Goal: Navigation & Orientation: Find specific page/section

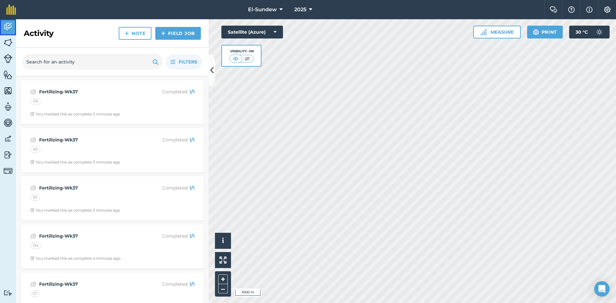
click at [12, 28] on img at bounding box center [8, 27] width 9 height 10
click at [9, 39] on img at bounding box center [8, 43] width 9 height 10
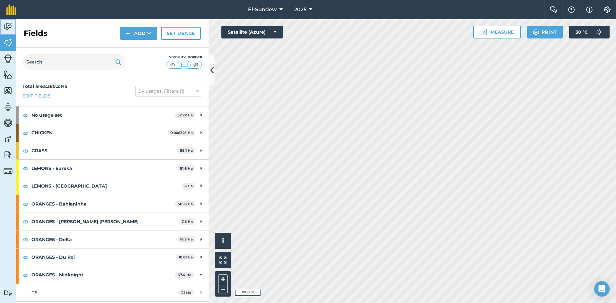
click at [11, 29] on img at bounding box center [8, 27] width 9 height 10
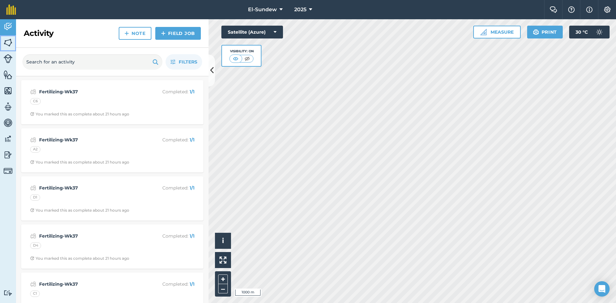
click at [8, 43] on img at bounding box center [8, 43] width 9 height 10
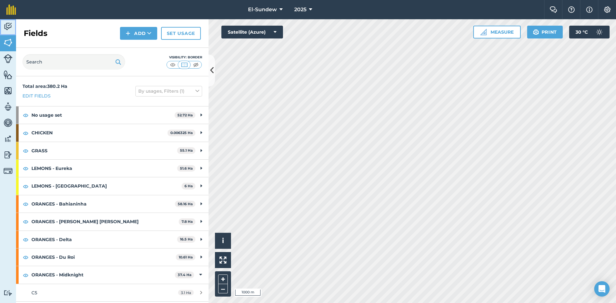
click at [9, 24] on img at bounding box center [8, 27] width 9 height 10
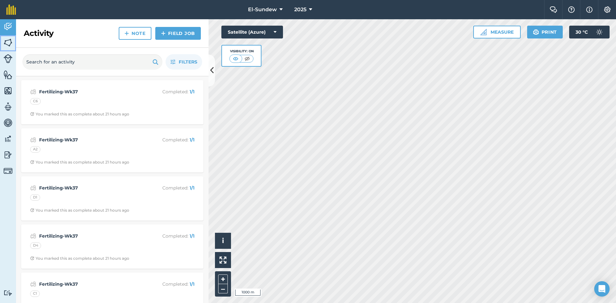
click at [9, 45] on img at bounding box center [8, 43] width 9 height 10
